Goal: Task Accomplishment & Management: Manage account settings

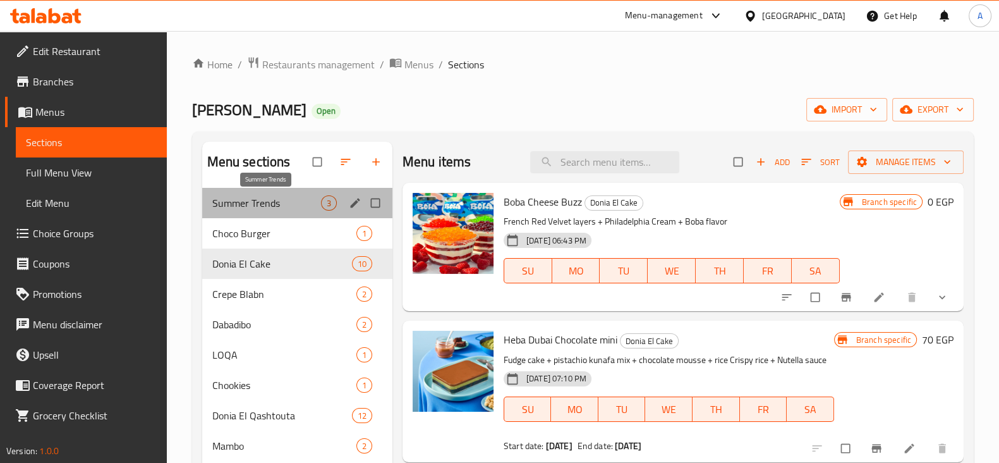
click at [281, 205] on span "Summer Trends" at bounding box center [266, 202] width 109 height 15
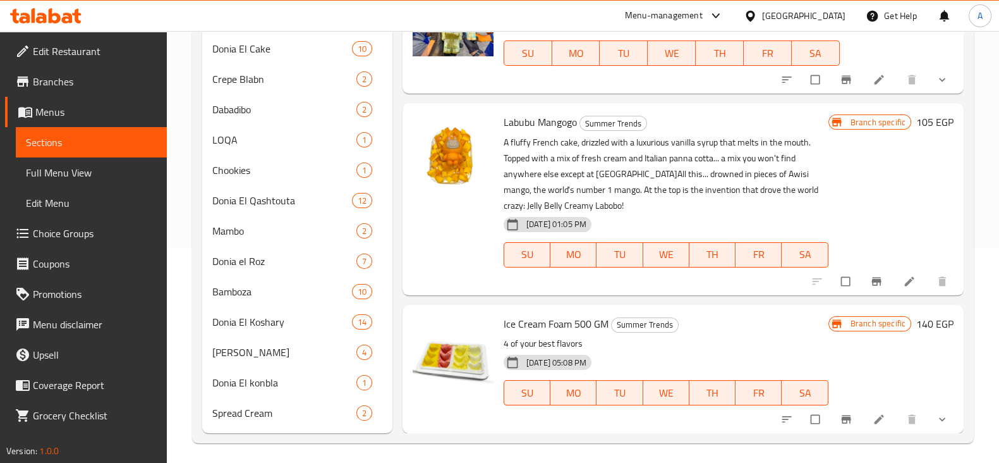
scroll to position [221, 0]
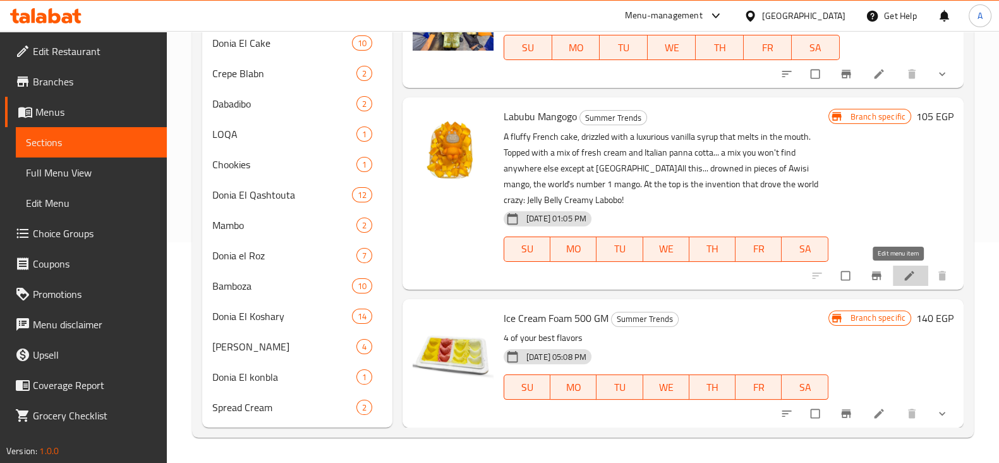
click at [903, 272] on icon at bounding box center [909, 275] width 13 height 13
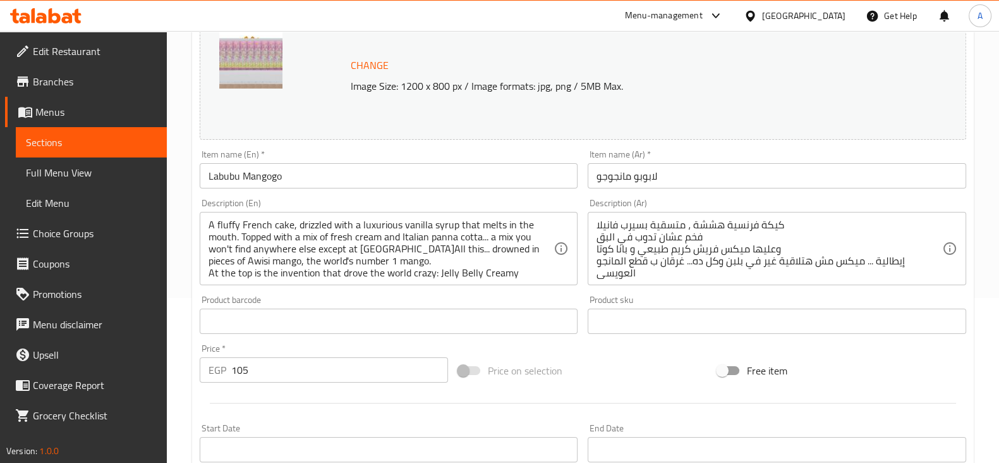
scroll to position [166, 0]
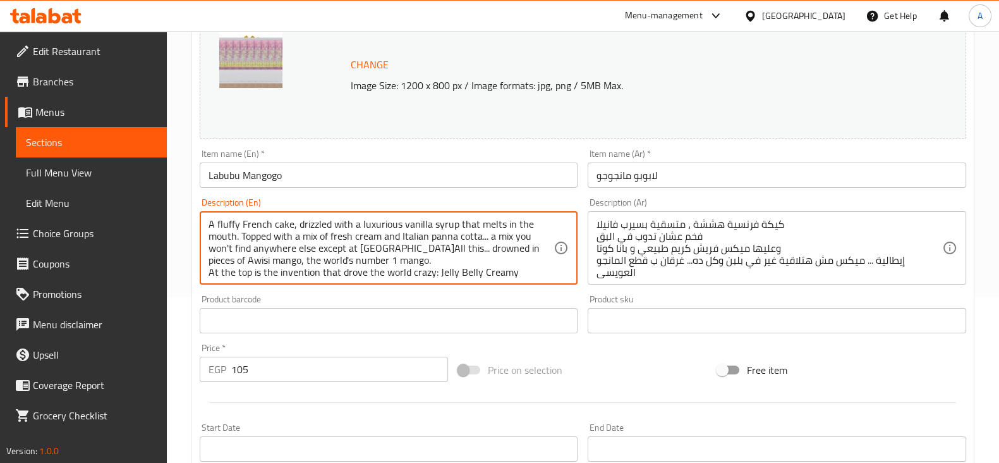
click at [365, 256] on textarea "A fluffy French cake, drizzled with a luxurious vanilla syrup that melts in the…" at bounding box center [382, 248] width 346 height 60
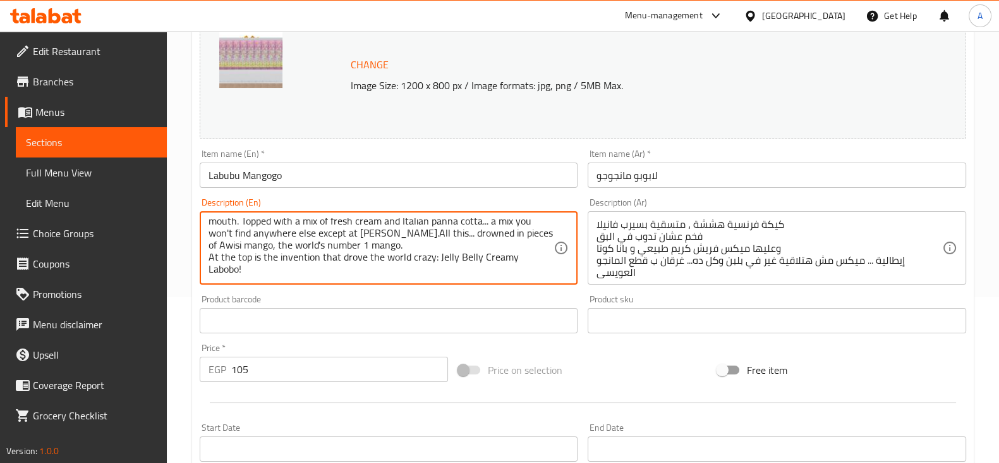
click at [239, 250] on textarea "A fluffy French cake, drizzled with a luxurious vanilla syrup that melts in the…" at bounding box center [382, 248] width 346 height 60
type textarea "A fluffy French cake, drizzled with a luxurious vanilla syrup that melts in the…"
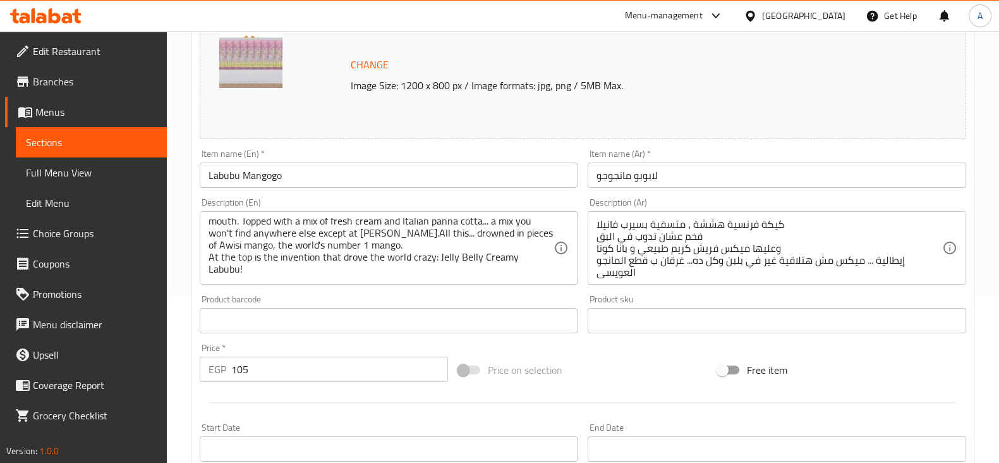
click at [537, 299] on div "Product barcode Product barcode" at bounding box center [389, 313] width 378 height 39
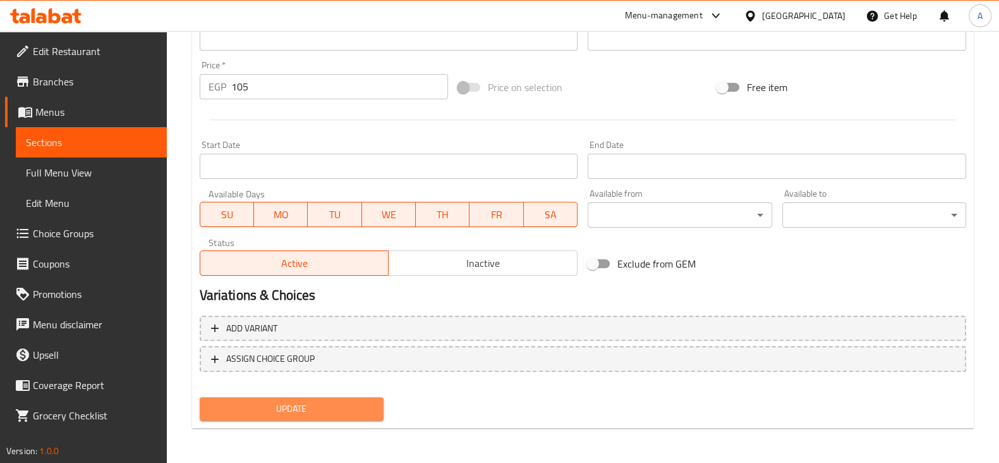
click at [355, 403] on span "Update" at bounding box center [292, 409] width 164 height 16
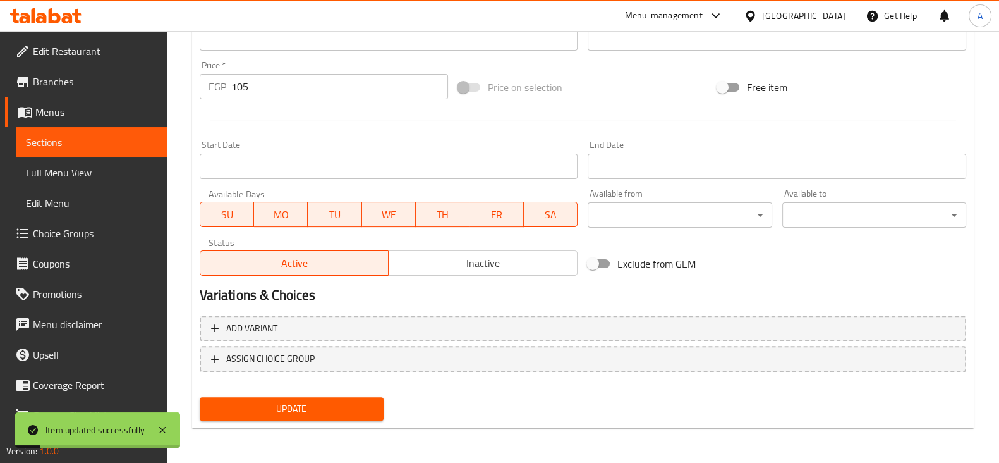
scroll to position [0, 0]
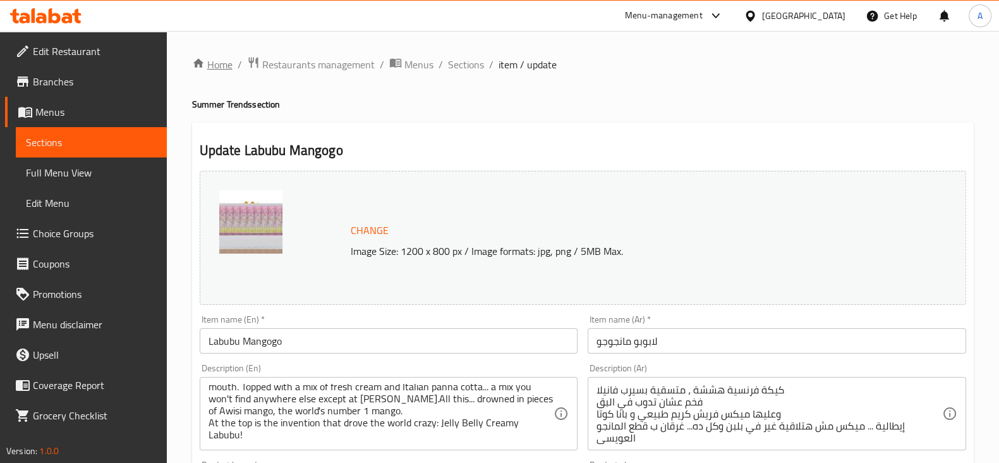
click at [218, 70] on link "Home" at bounding box center [212, 64] width 40 height 15
